Goal: Task Accomplishment & Management: Use online tool/utility

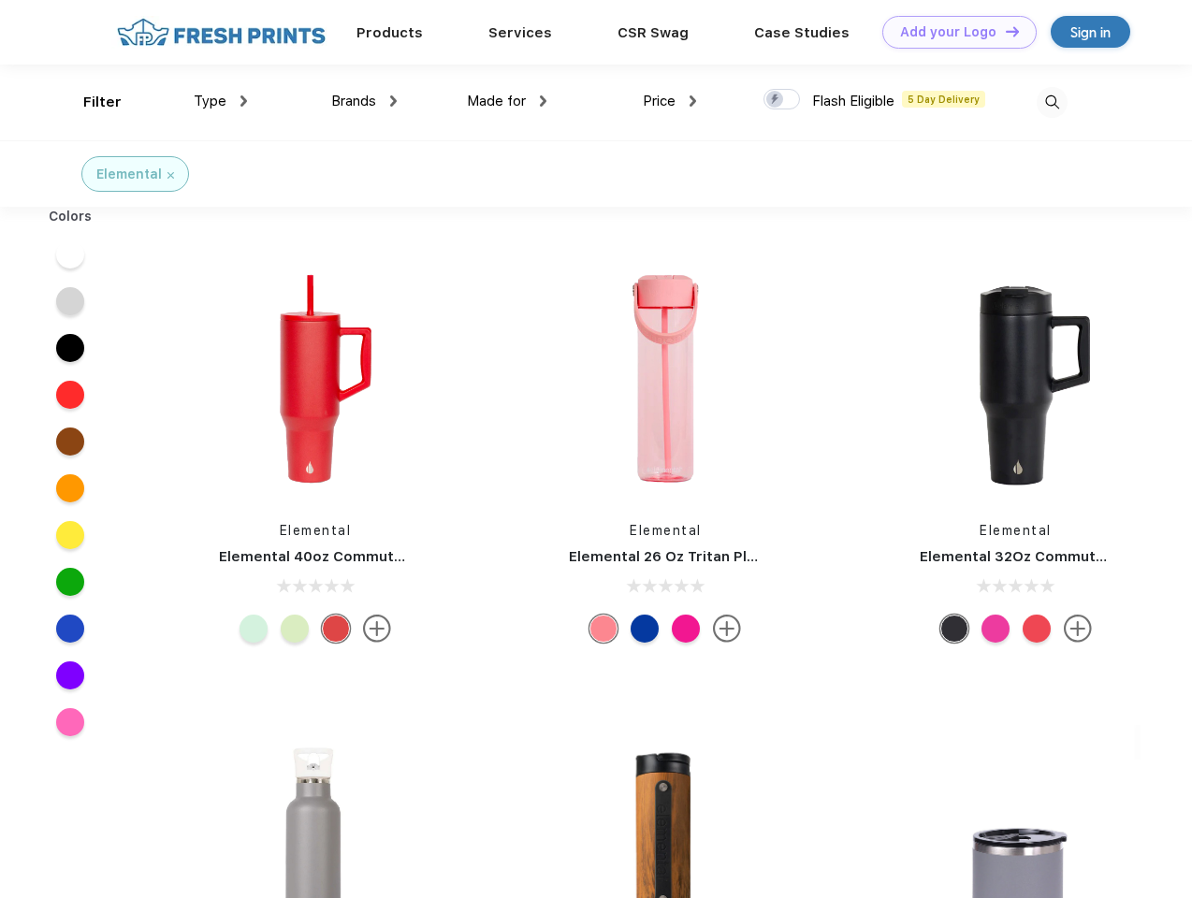
click at [952, 32] on link "Add your Logo Design Tool" at bounding box center [959, 32] width 154 height 33
click at [0, 0] on div "Design Tool" at bounding box center [0, 0] width 0 height 0
click at [1004, 31] on link "Add your Logo Design Tool" at bounding box center [959, 32] width 154 height 33
click at [90, 102] on div "Filter" at bounding box center [102, 103] width 38 height 22
click at [221, 101] on span "Type" at bounding box center [210, 101] width 33 height 17
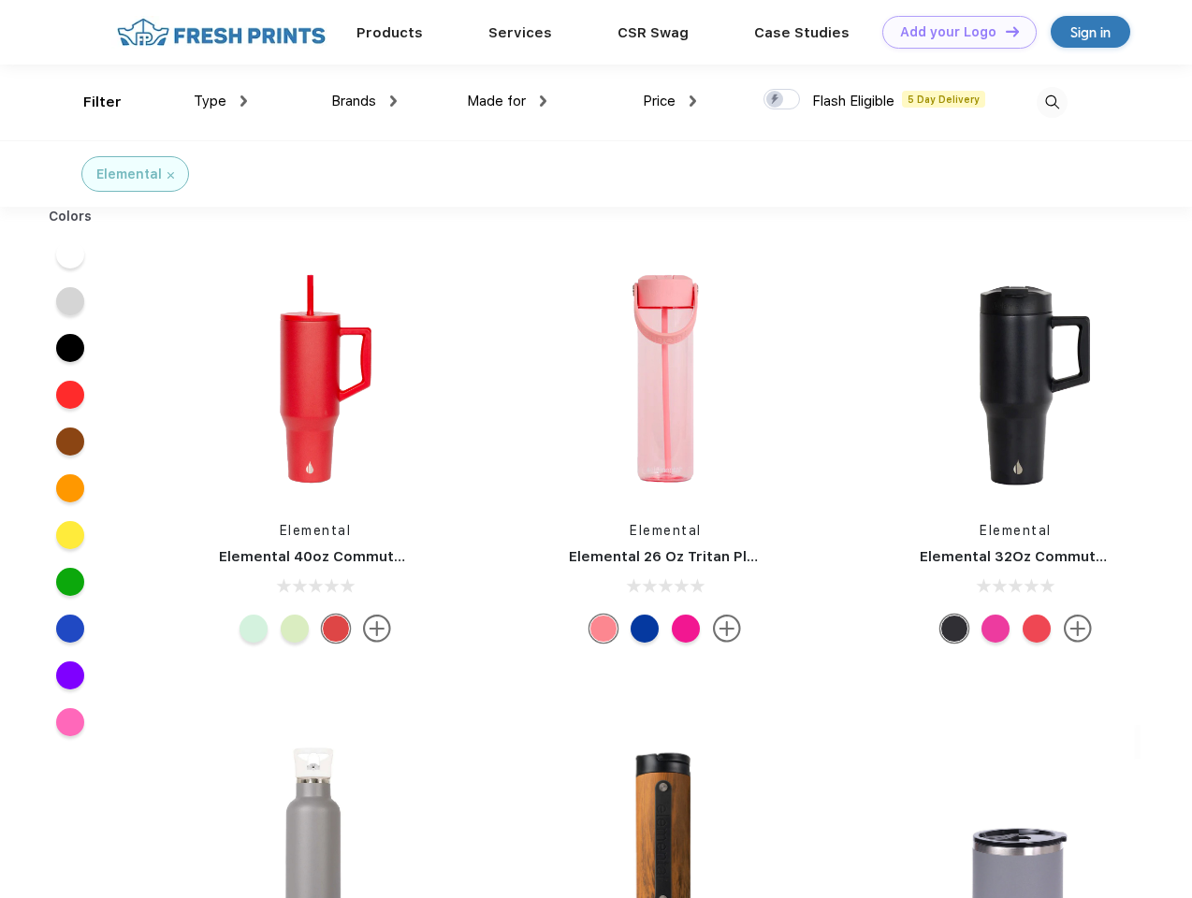
click at [364, 101] on span "Brands" at bounding box center [353, 101] width 45 height 17
click at [507, 101] on span "Made for" at bounding box center [496, 101] width 59 height 17
click at [670, 101] on span "Price" at bounding box center [659, 101] width 33 height 17
click at [782, 100] on div at bounding box center [781, 99] width 36 height 21
click at [776, 100] on input "checkbox" at bounding box center [769, 94] width 12 height 12
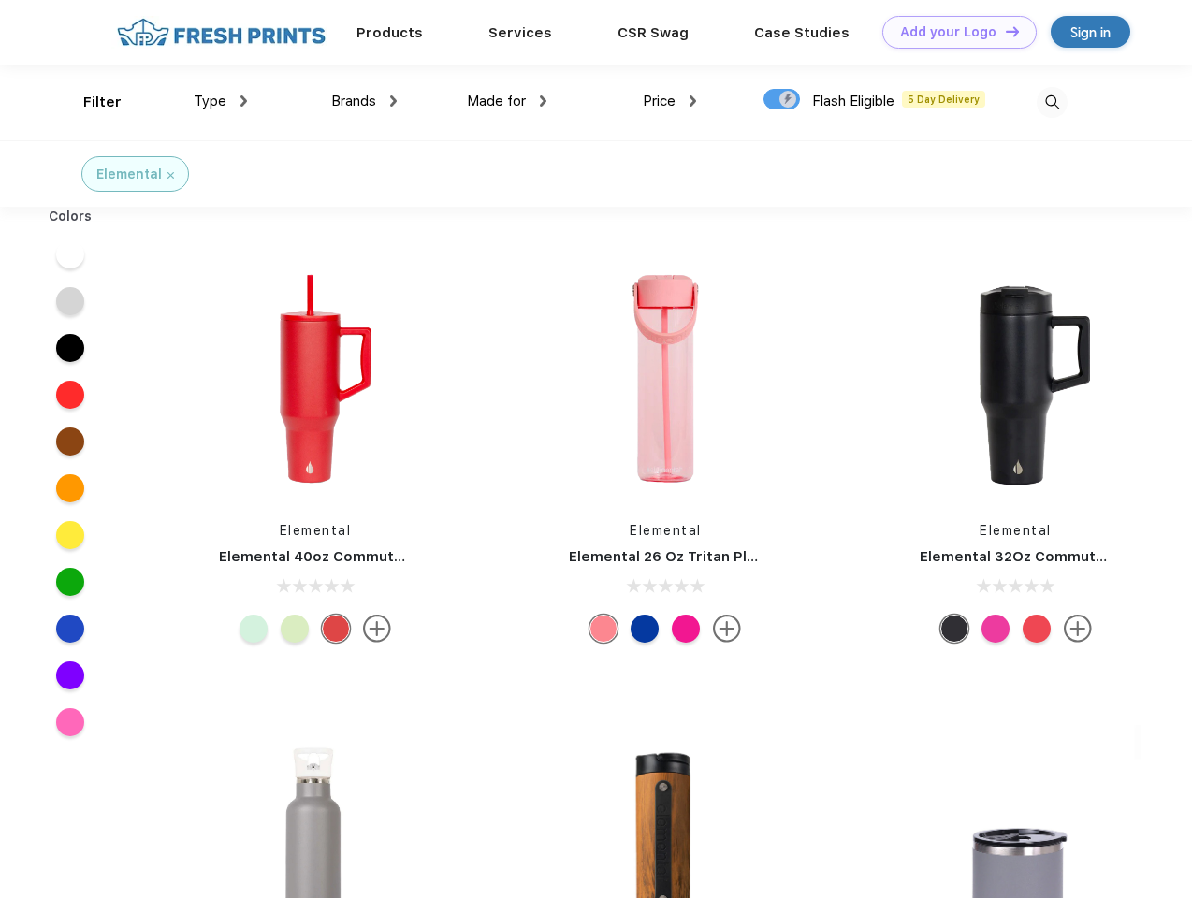
click at [1052, 102] on img at bounding box center [1052, 102] width 31 height 31
